Goal: Task Accomplishment & Management: Complete application form

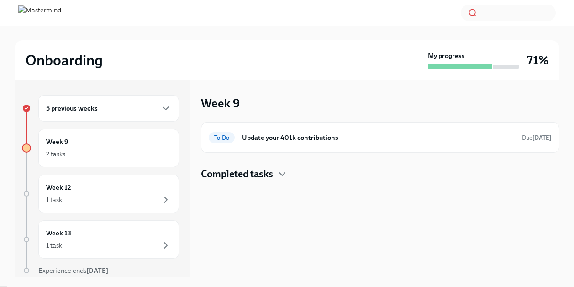
click at [268, 167] on h4 "Completed tasks" at bounding box center [237, 174] width 72 height 14
click at [269, 168] on h4 "Completed tasks" at bounding box center [237, 174] width 72 height 14
click at [268, 133] on h6 "Update your 401k contributions" at bounding box center [378, 137] width 272 height 10
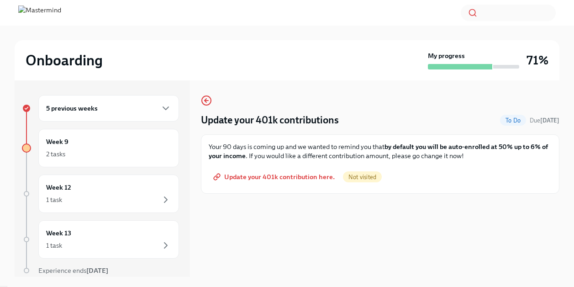
click at [267, 174] on span "Update your 401k contribution here." at bounding box center [275, 176] width 120 height 9
click at [168, 104] on icon "button" at bounding box center [165, 108] width 11 height 11
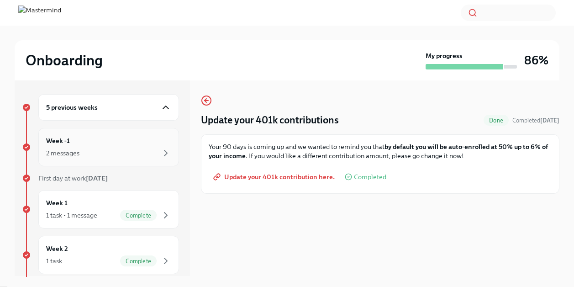
scroll to position [2, 0]
click at [163, 151] on icon "button" at bounding box center [165, 151] width 11 height 11
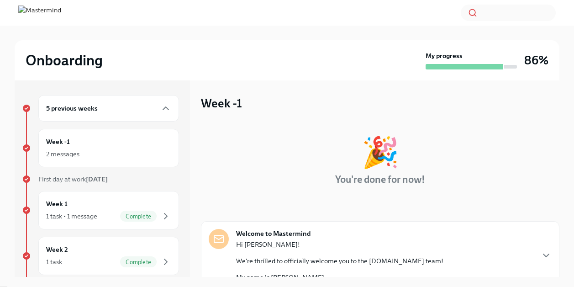
scroll to position [79, 0]
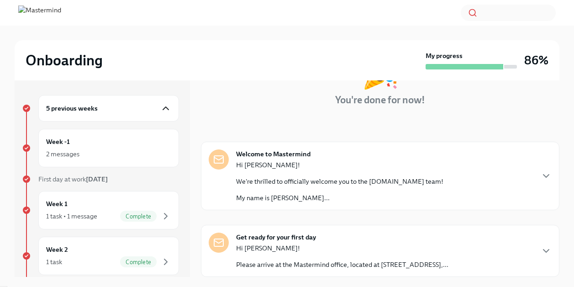
click at [162, 113] on icon "button" at bounding box center [165, 108] width 11 height 11
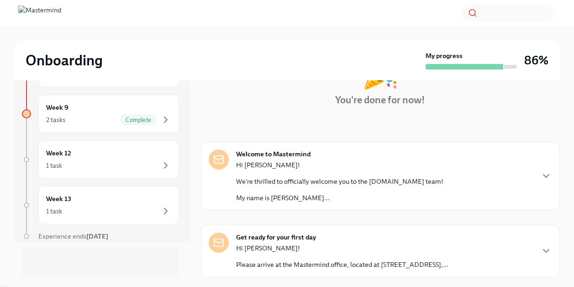
scroll to position [35, 0]
click at [164, 117] on icon "button" at bounding box center [165, 119] width 11 height 11
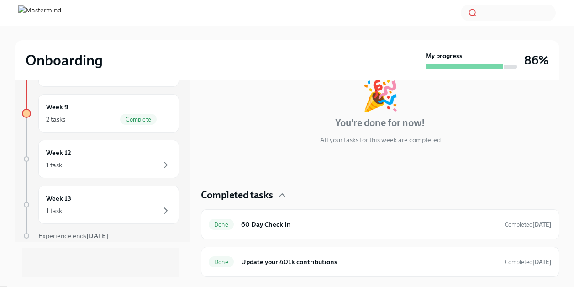
scroll to position [1, 0]
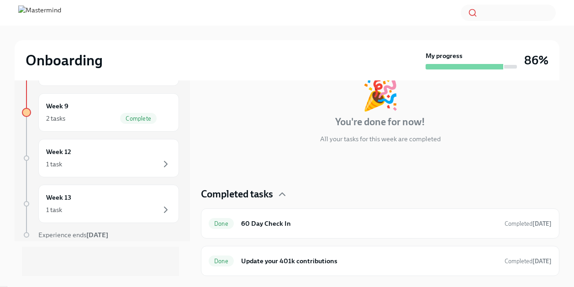
click at [51, 16] on img at bounding box center [39, 12] width 43 height 15
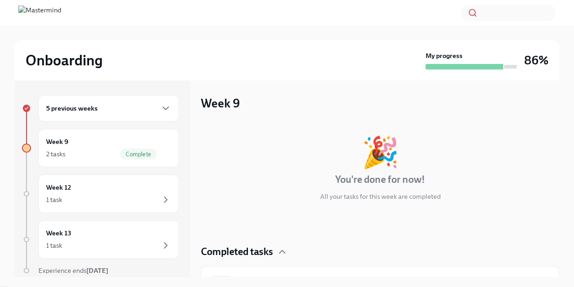
scroll to position [57, 0]
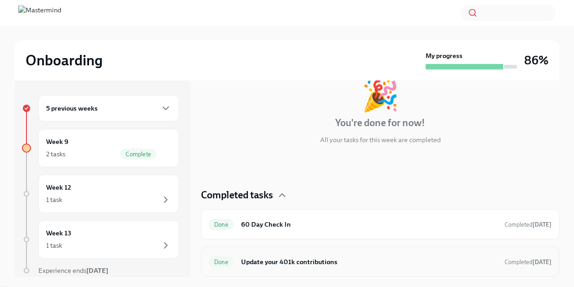
click at [259, 272] on div "Done Update your 401k contributions Completed today" at bounding box center [380, 261] width 358 height 30
click at [264, 261] on h6 "Update your 401k contributions" at bounding box center [369, 261] width 256 height 10
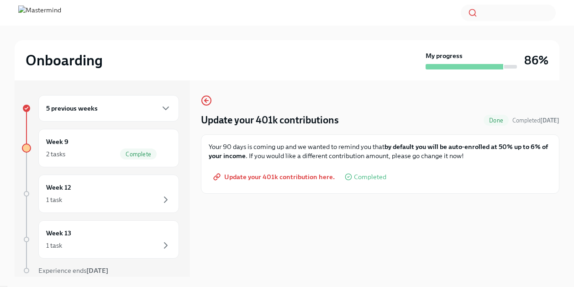
click at [305, 180] on span "Update your 401k contribution here." at bounding box center [275, 176] width 120 height 9
